Goal: Transaction & Acquisition: Book appointment/travel/reservation

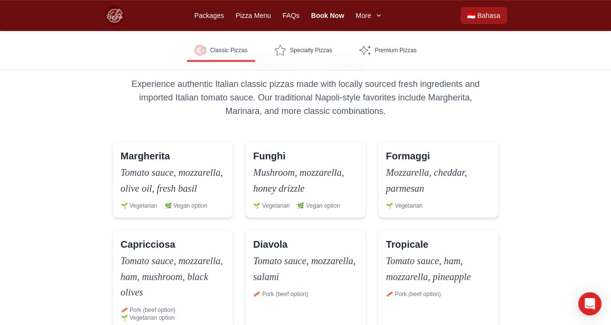
scroll to position [257, 0]
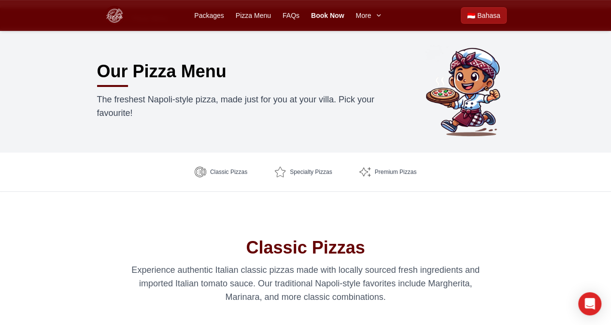
scroll to position [0, 0]
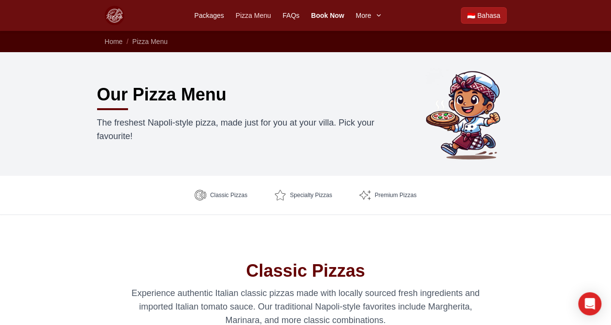
click at [254, 19] on link "Pizza Menu" at bounding box center [253, 16] width 35 height 10
click at [219, 13] on link "Packages" at bounding box center [208, 16] width 29 height 10
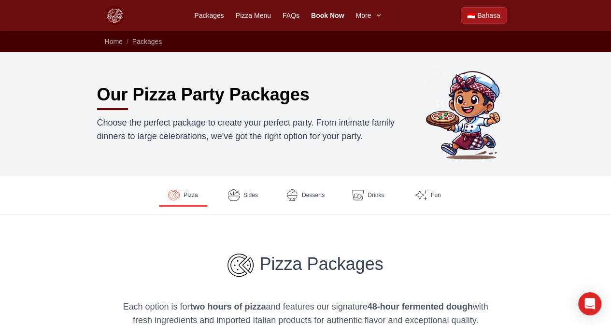
click at [216, 201] on nav "Pizza Sides Desserts Drinks Fun" at bounding box center [305, 195] width 495 height 39
click at [235, 198] on img at bounding box center [233, 195] width 13 height 13
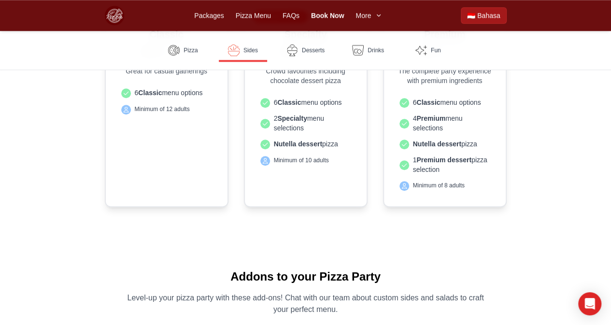
scroll to position [302, 0]
